Goal: Register for event/course

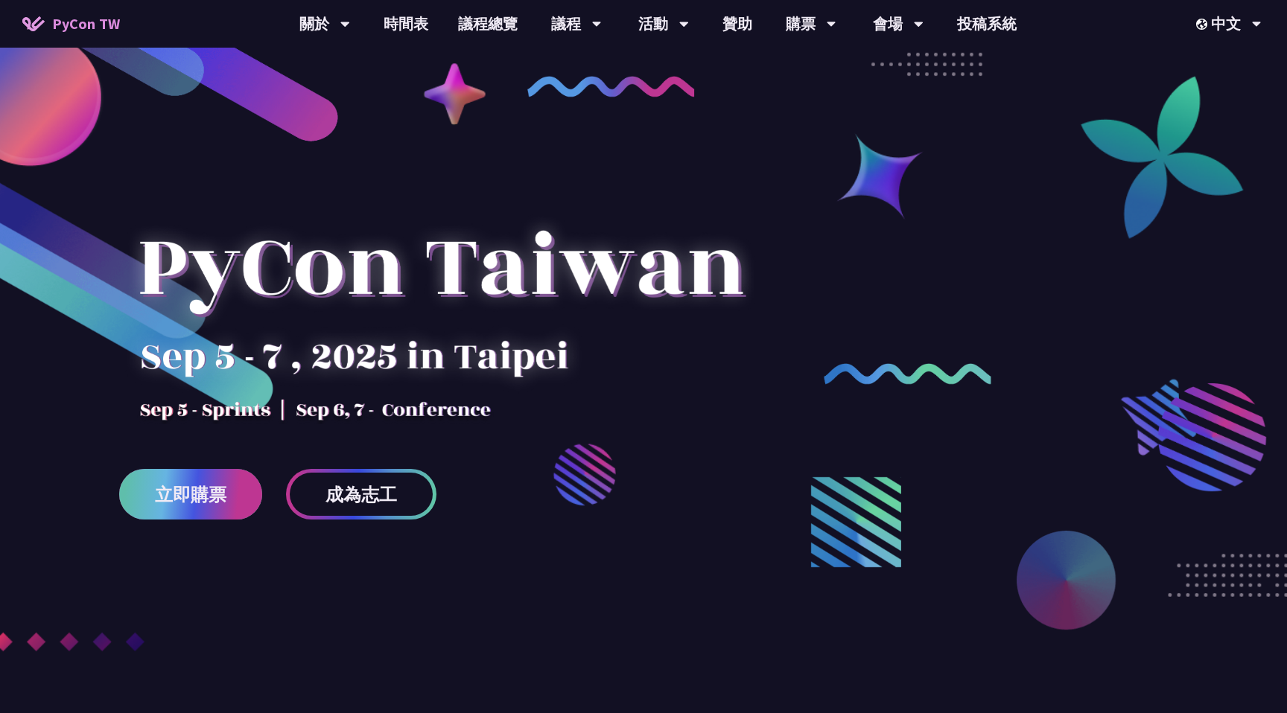
click at [223, 490] on span "立即購票" at bounding box center [190, 494] width 71 height 19
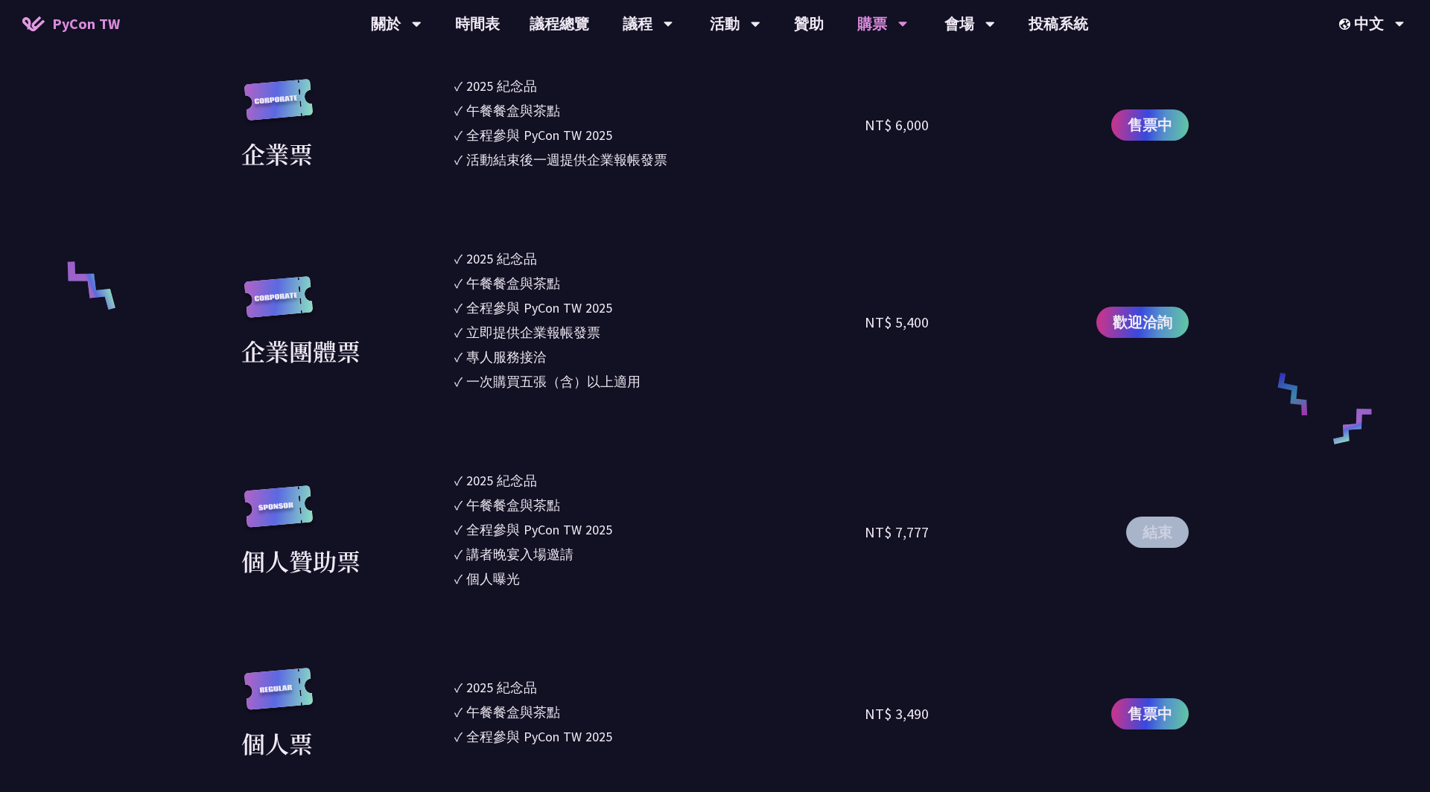
scroll to position [1024, 0]
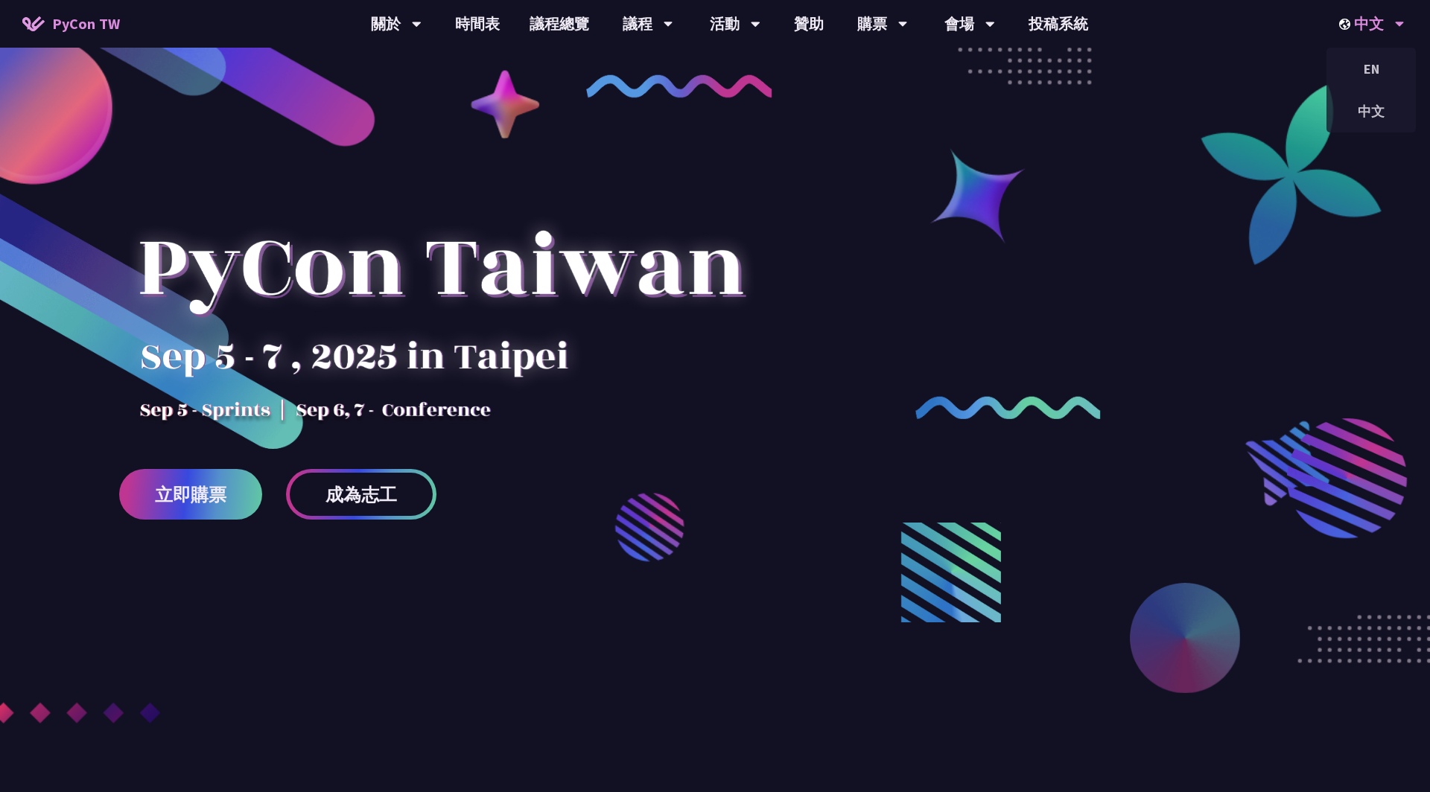
click at [1362, 20] on div "中文" at bounding box center [1372, 24] width 66 height 48
click at [1368, 79] on div "EN" at bounding box center [1370, 68] width 89 height 35
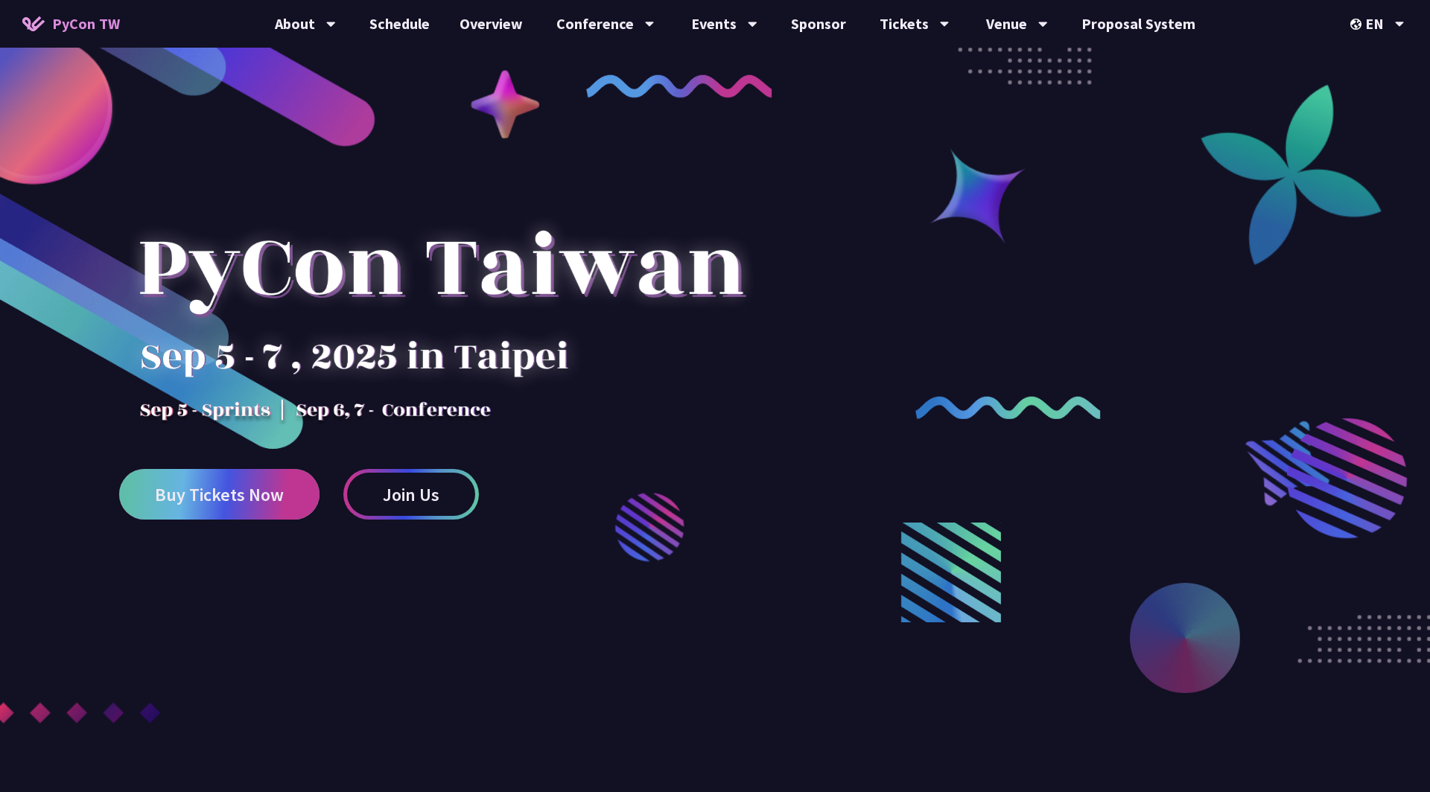
click at [263, 498] on span "Buy Tickets Now" at bounding box center [219, 494] width 129 height 19
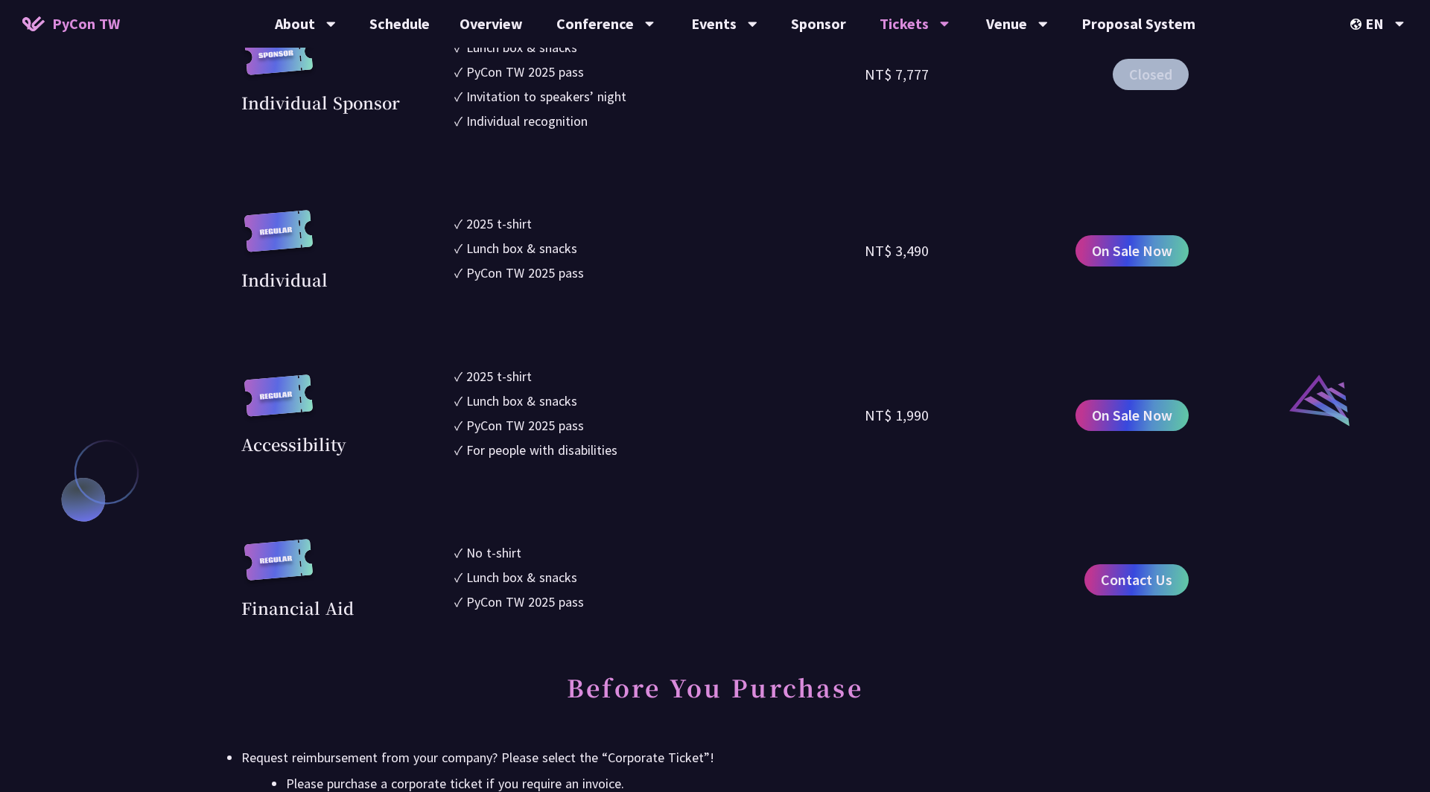
scroll to position [1541, 0]
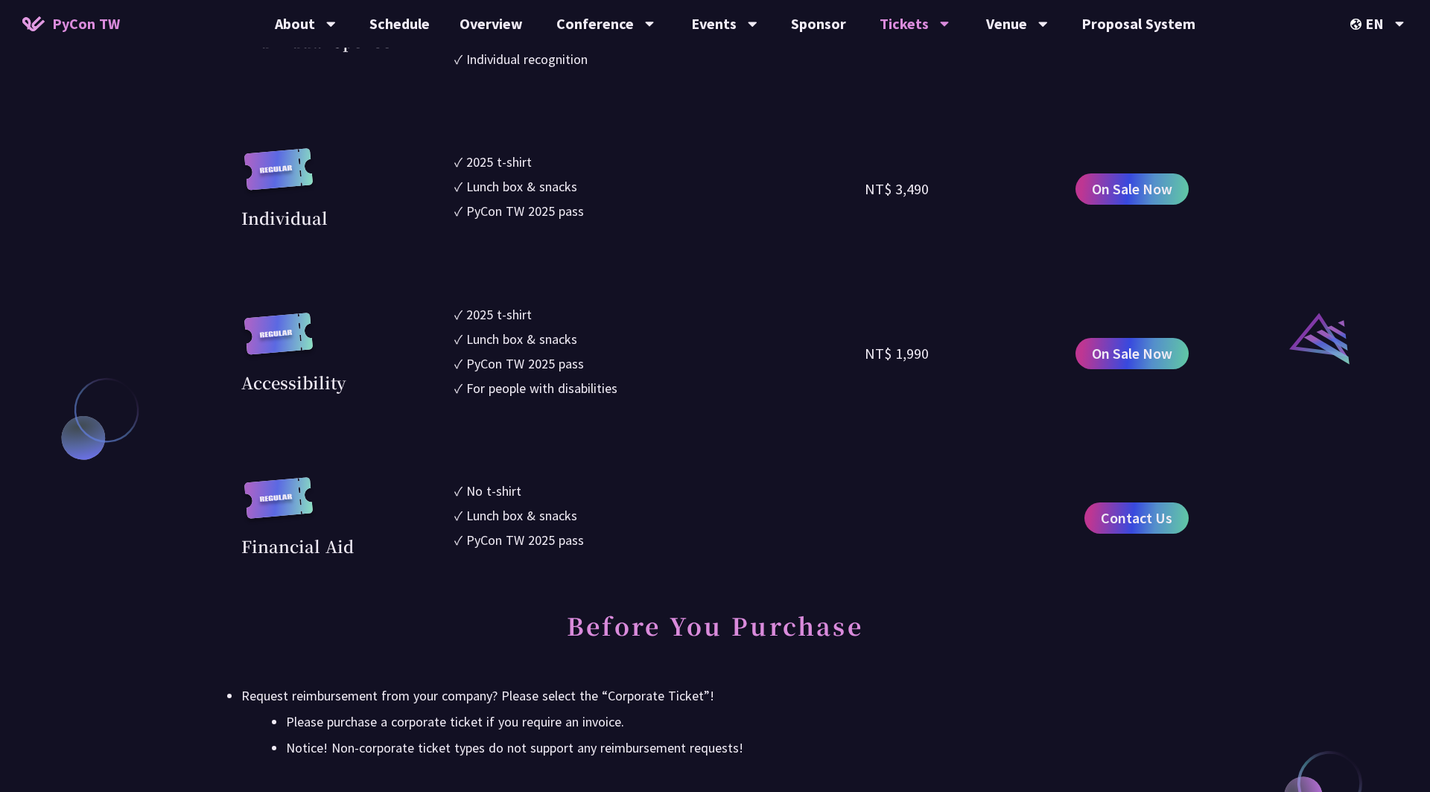
click at [522, 317] on div "2025 t-shirt" at bounding box center [499, 315] width 66 height 20
drag, startPoint x: 500, startPoint y: 314, endPoint x: 549, endPoint y: 315, distance: 49.9
click at [549, 315] on li "✓ 2025 t-shirt" at bounding box center [659, 315] width 410 height 20
drag, startPoint x: 549, startPoint y: 315, endPoint x: 506, endPoint y: 316, distance: 43.2
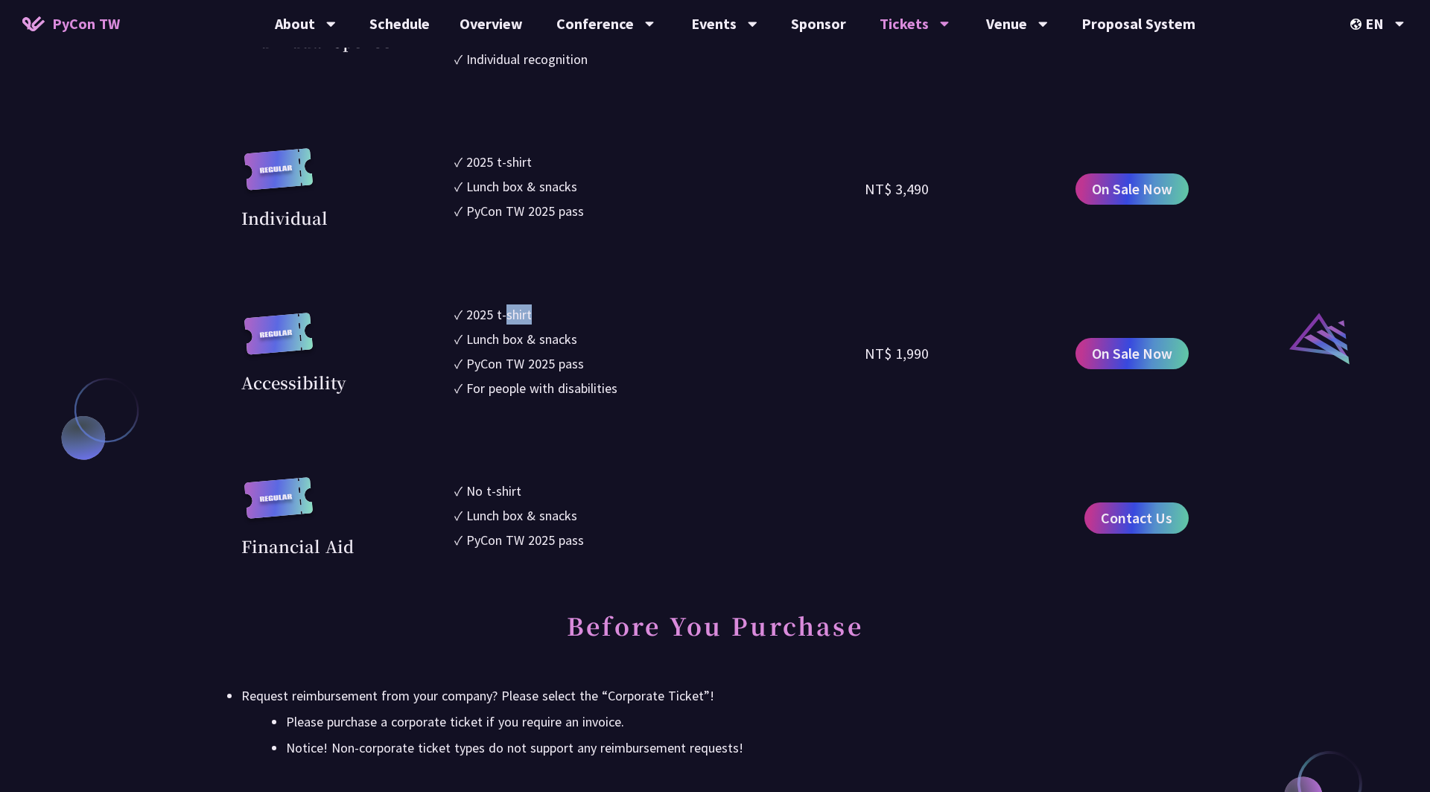
click at [506, 316] on li "✓ 2025 t-shirt" at bounding box center [659, 315] width 410 height 20
click at [506, 316] on div "2025 t-shirt" at bounding box center [499, 315] width 66 height 20
drag, startPoint x: 497, startPoint y: 316, endPoint x: 535, endPoint y: 318, distance: 38.0
click at [535, 318] on li "✓ 2025 t-shirt" at bounding box center [659, 315] width 410 height 20
drag, startPoint x: 546, startPoint y: 310, endPoint x: 529, endPoint y: 316, distance: 18.4
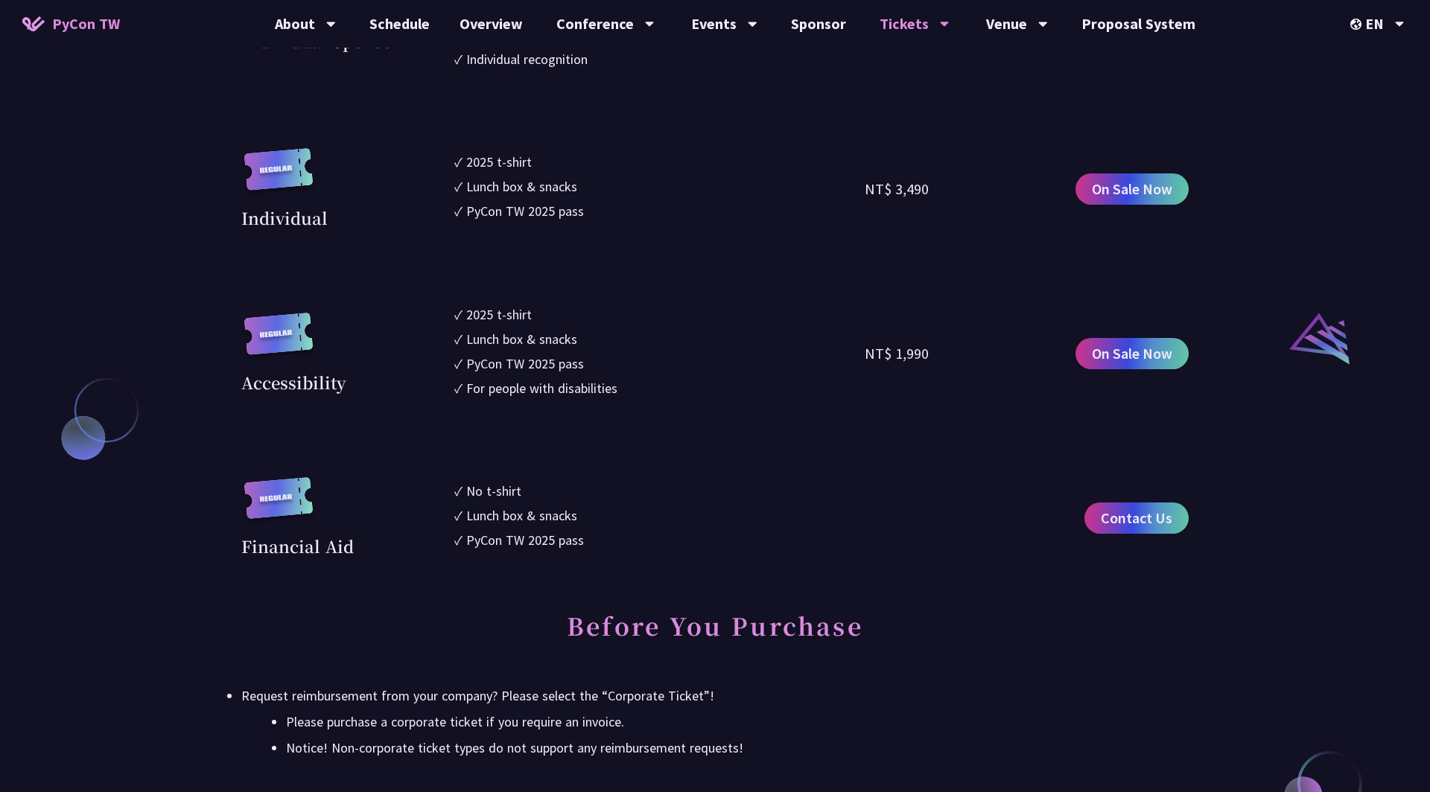
click at [529, 317] on li "✓ 2025 t-shirt" at bounding box center [659, 315] width 410 height 20
copy li "✓ 2025 t-shirt"
